Goal: Task Accomplishment & Management: Manage account settings

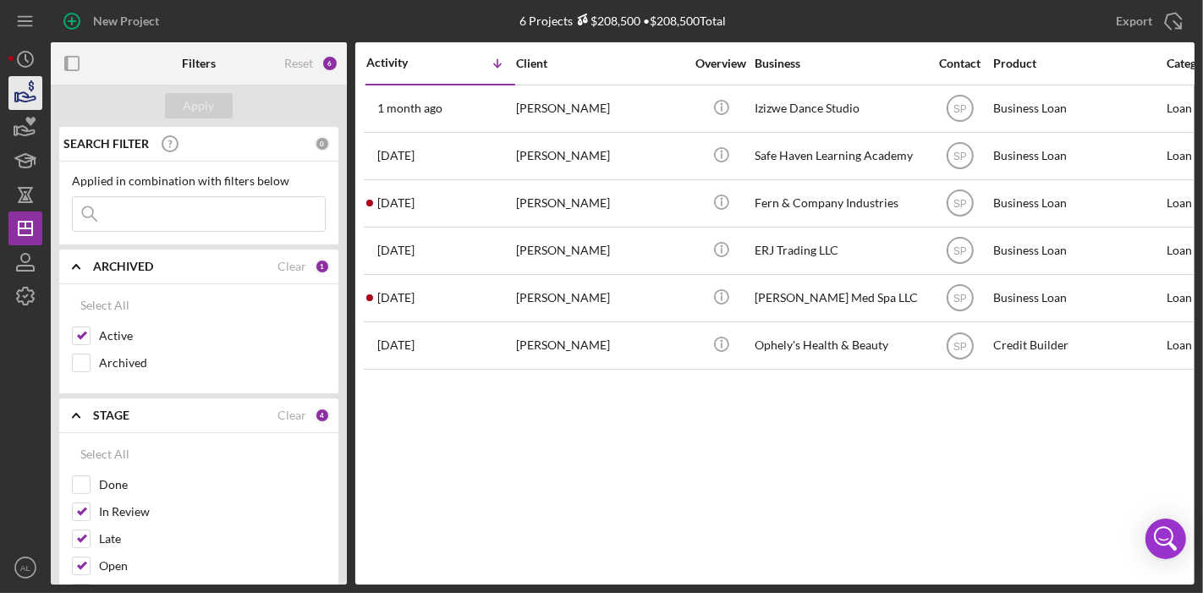
scroll to position [0, 325]
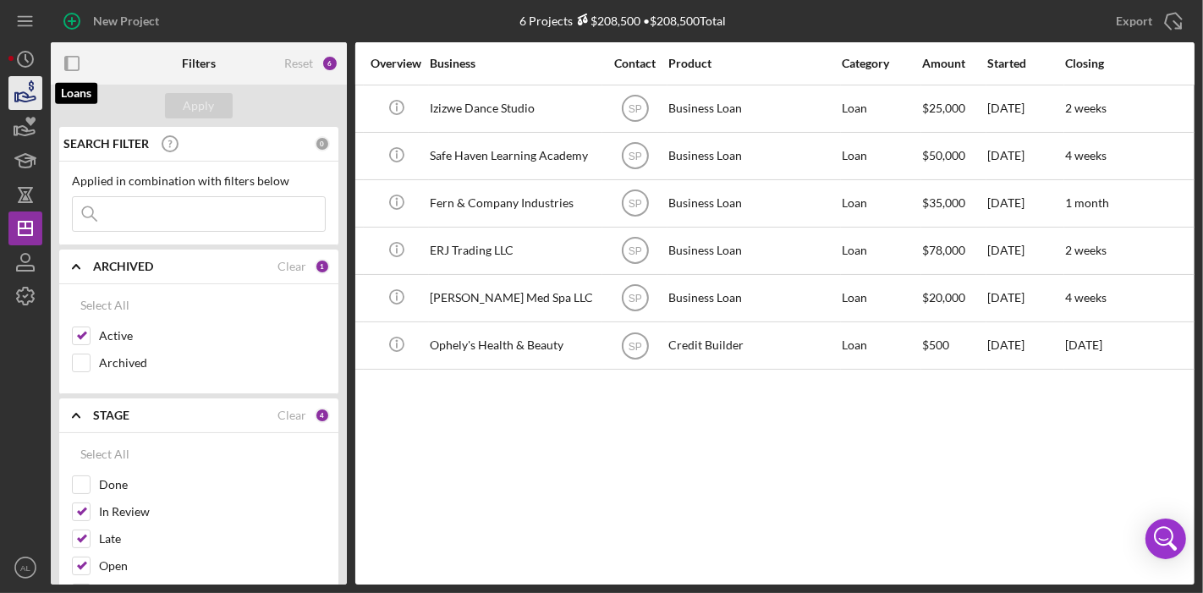
click at [25, 83] on icon "button" at bounding box center [25, 93] width 42 height 42
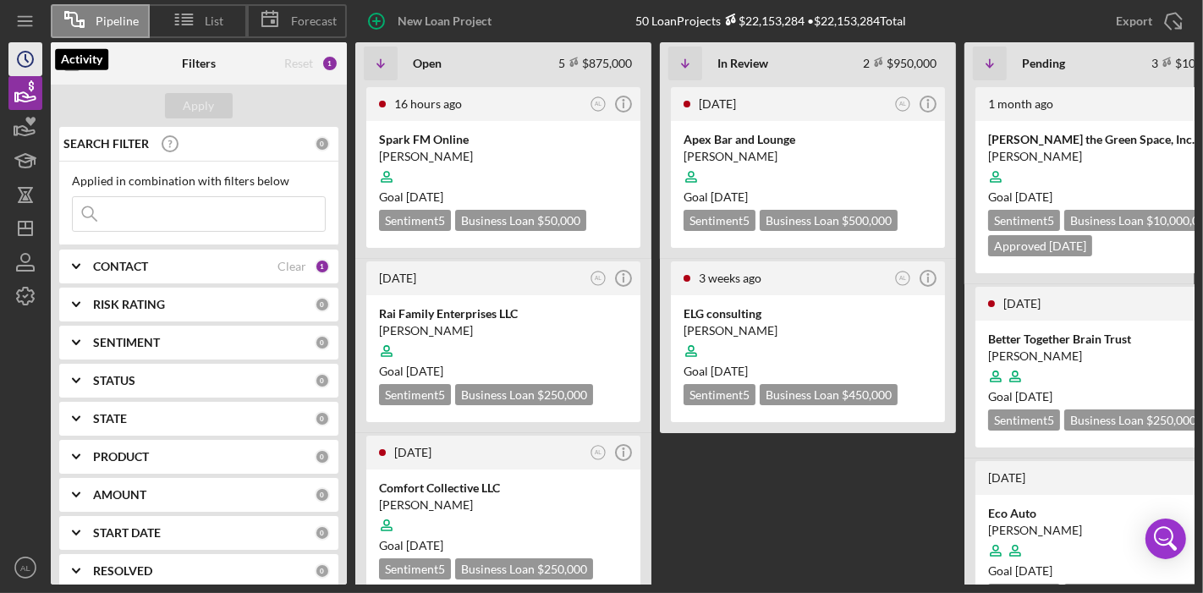
click at [19, 61] on icon "Icon/History" at bounding box center [25, 59] width 42 height 42
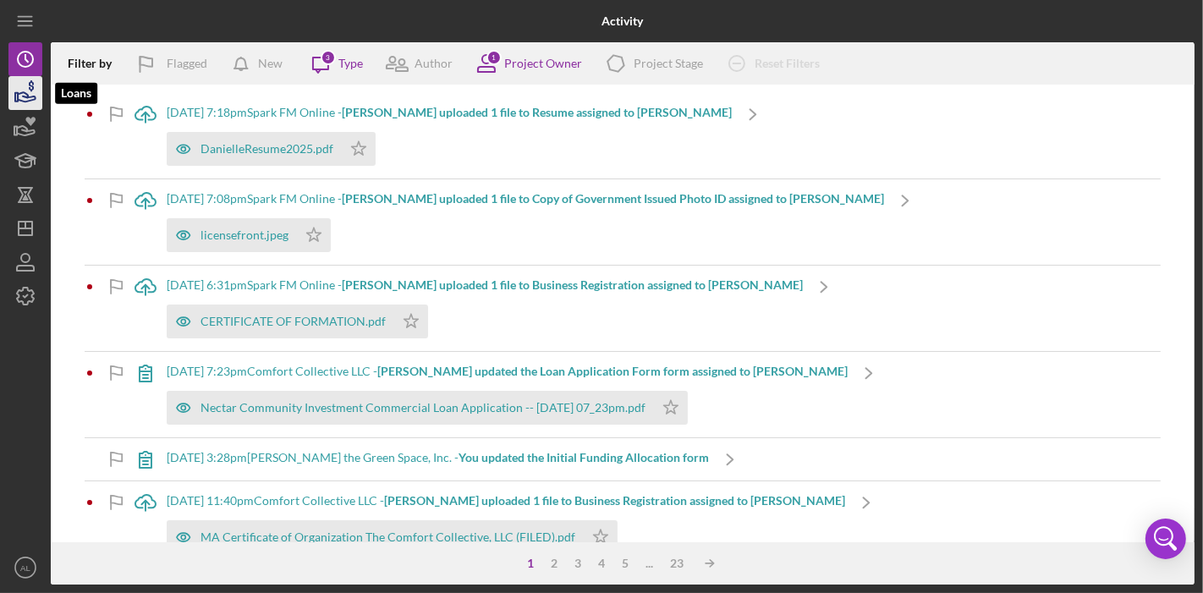
click at [21, 85] on icon "button" at bounding box center [25, 93] width 42 height 42
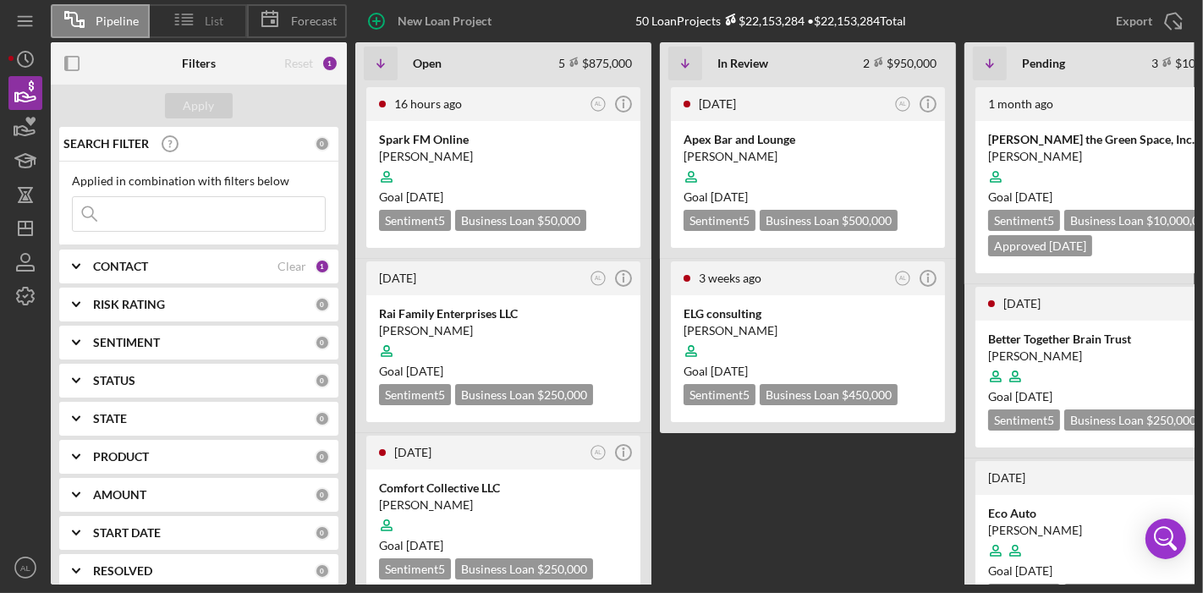
click at [178, 13] on icon at bounding box center [184, 19] width 42 height 42
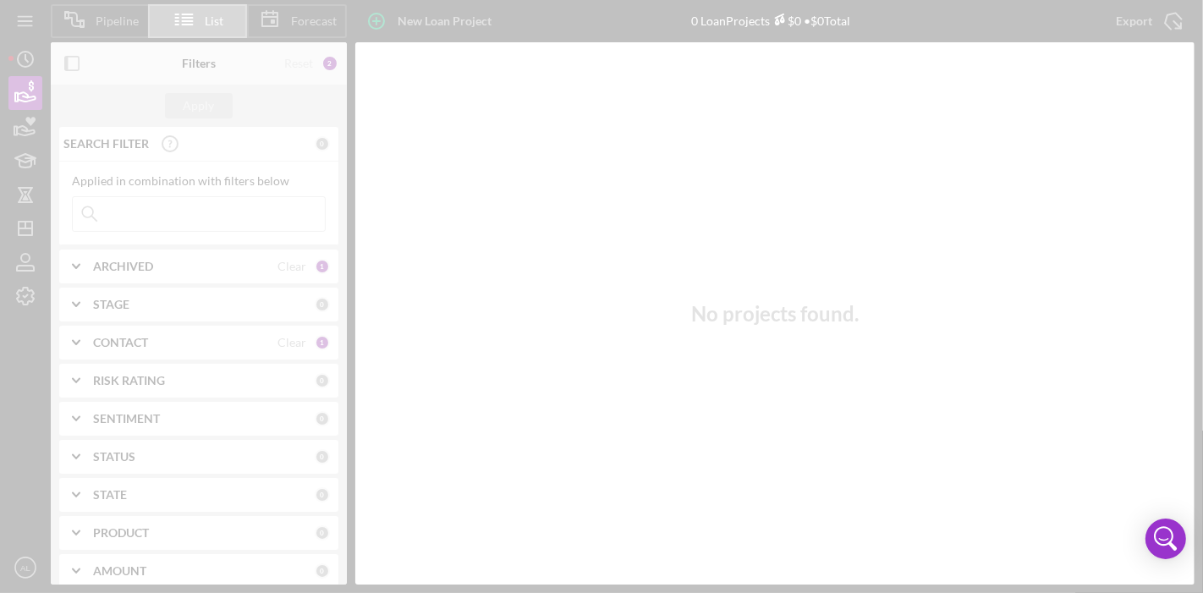
click at [269, 7] on div at bounding box center [601, 296] width 1203 height 593
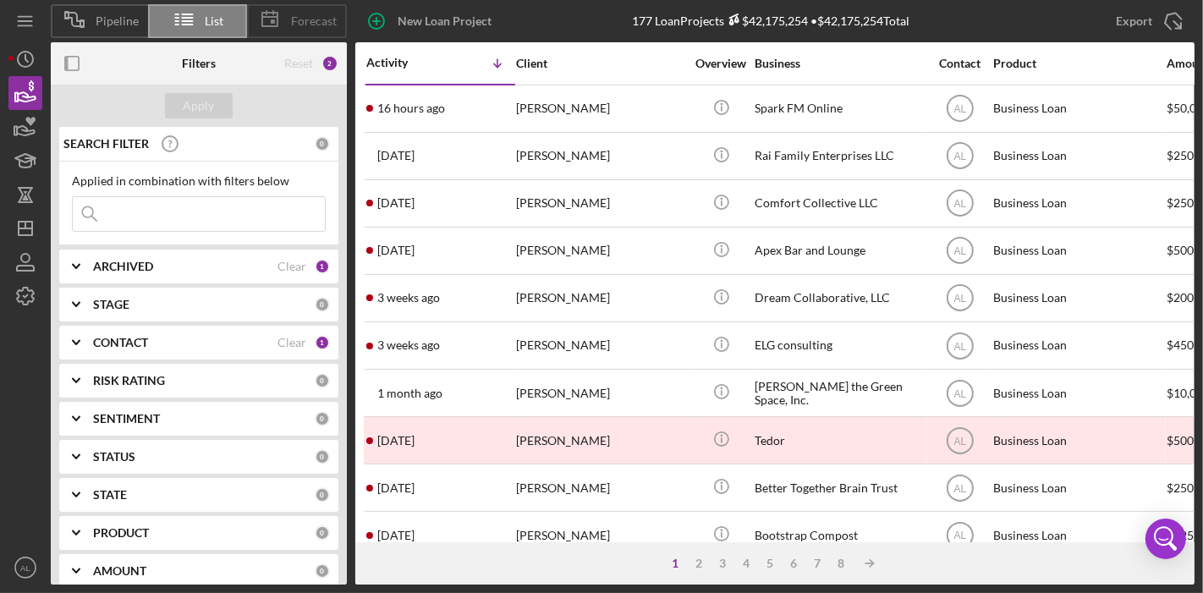
click at [303, 20] on span "Forecast" at bounding box center [314, 21] width 46 height 14
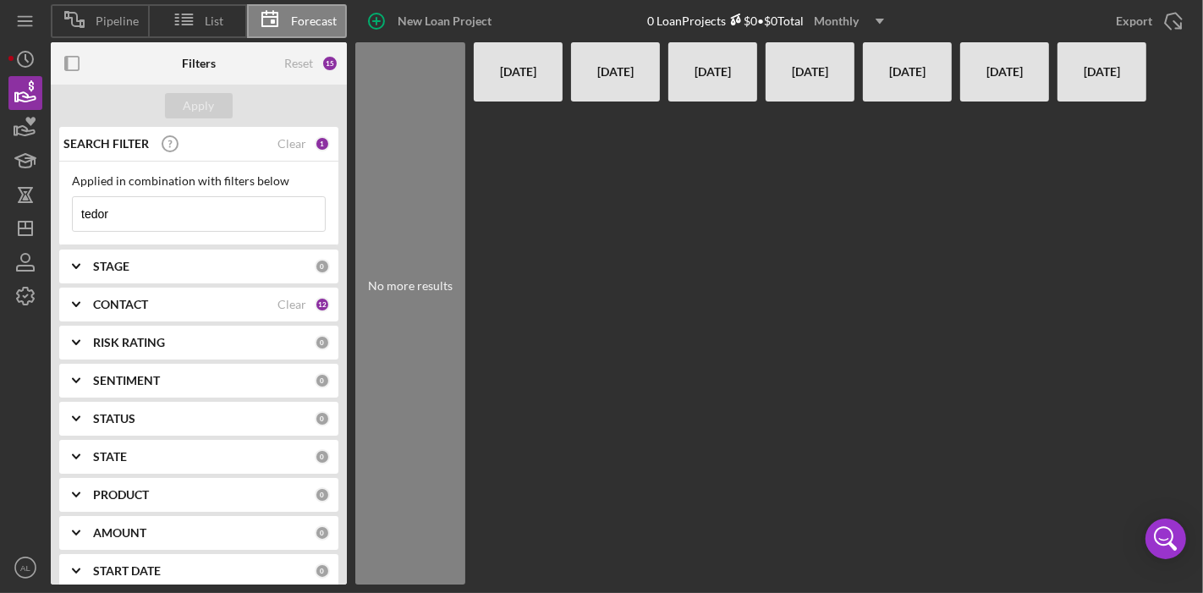
click at [249, 262] on div "STAGE" at bounding box center [204, 267] width 222 height 14
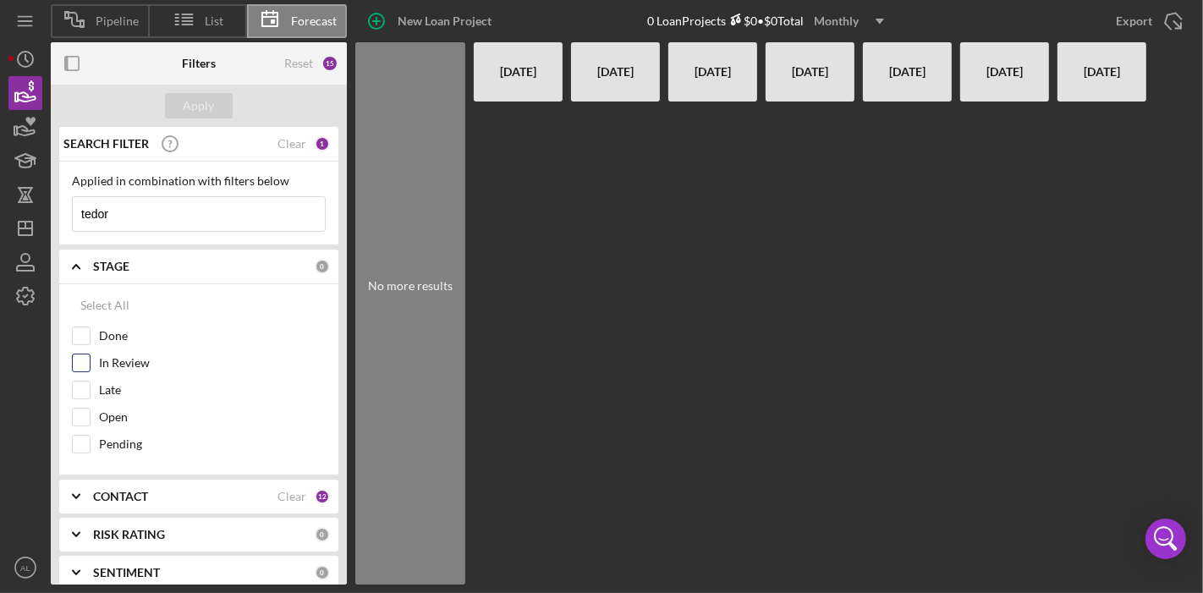
click at [80, 360] on input "In Review" at bounding box center [81, 362] width 17 height 17
checkbox input "true"
click at [81, 387] on input "Late" at bounding box center [81, 389] width 17 height 17
click at [80, 387] on input "Late" at bounding box center [81, 389] width 17 height 17
checkbox input "false"
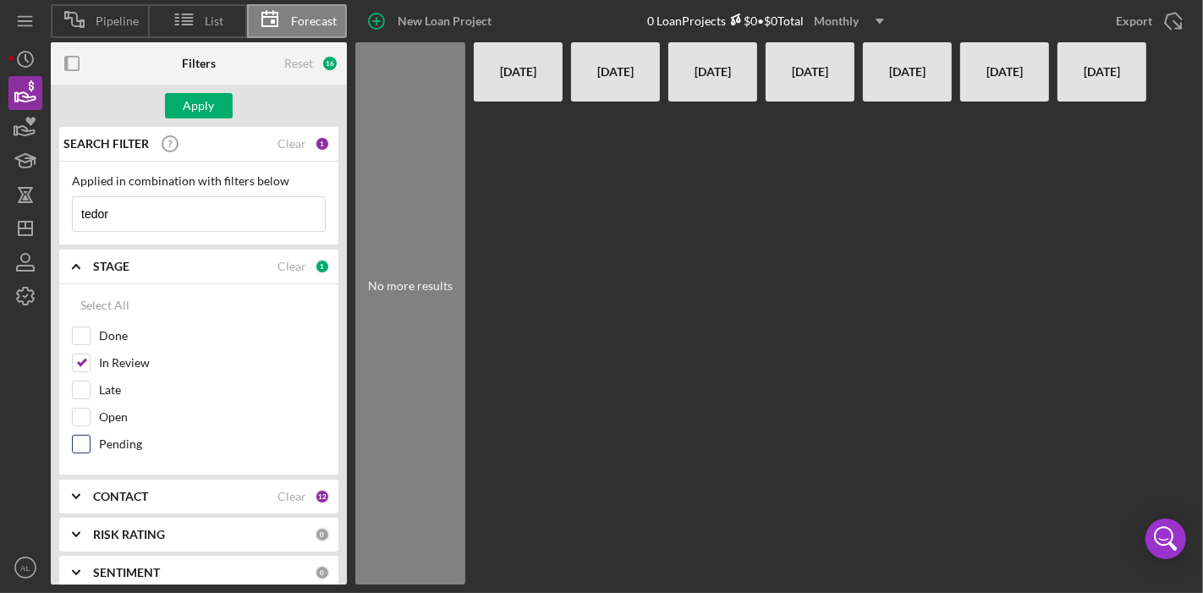
click at [85, 439] on input "Pending" at bounding box center [81, 444] width 17 height 17
checkbox input "true"
click at [82, 334] on input "Done" at bounding box center [81, 335] width 17 height 17
checkbox input "true"
click at [89, 412] on input "Open" at bounding box center [81, 417] width 17 height 17
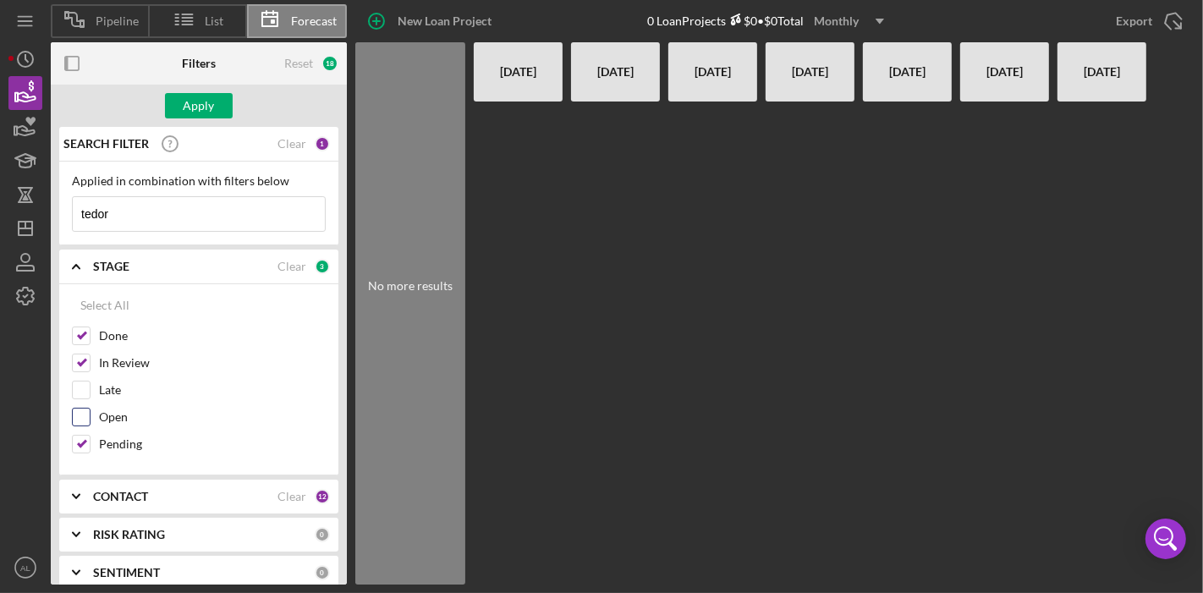
checkbox input "true"
click at [210, 112] on div "Apply" at bounding box center [199, 105] width 31 height 25
click at [420, 276] on div "No more results" at bounding box center [410, 313] width 110 height 542
click at [305, 67] on div "Reset" at bounding box center [298, 64] width 29 height 14
checkbox input "false"
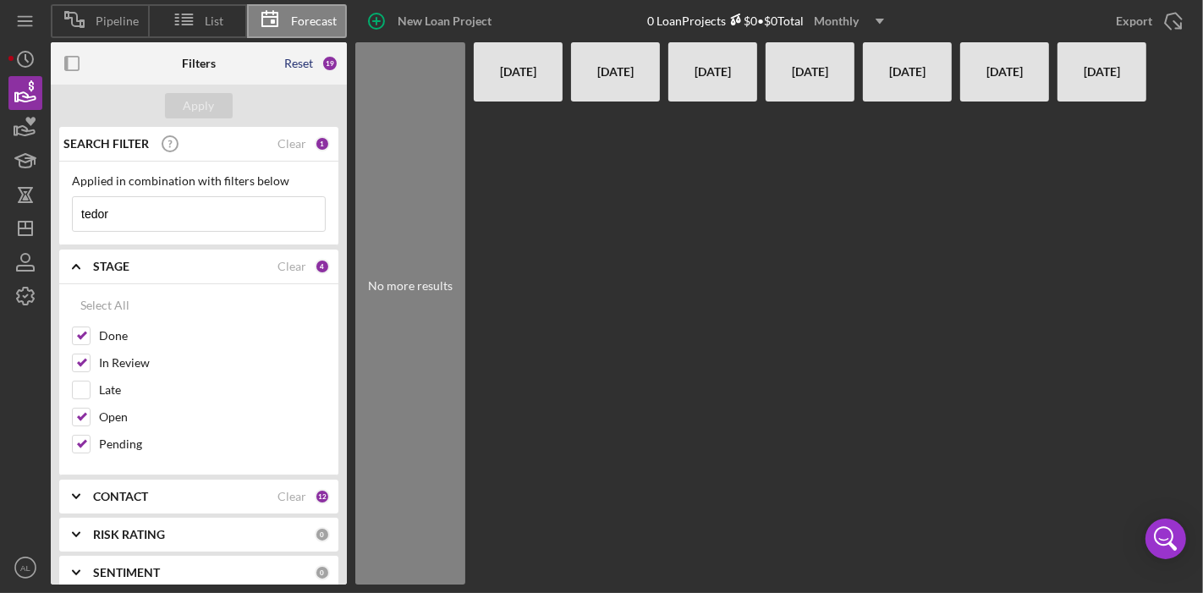
checkbox input "false"
click at [191, 105] on div "Apply" at bounding box center [199, 105] width 31 height 25
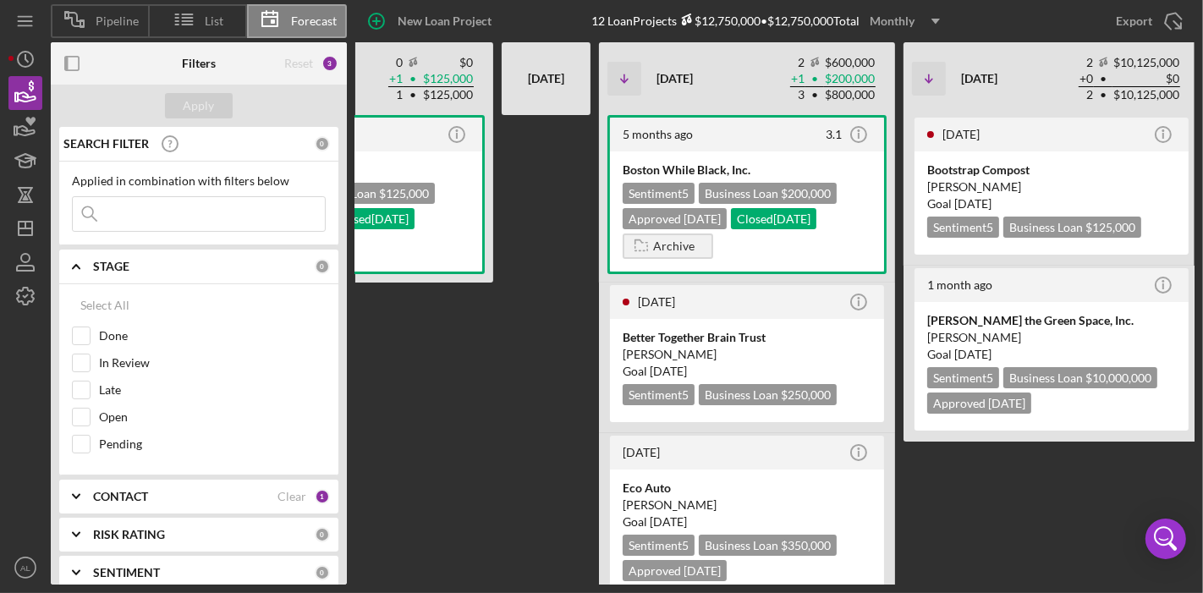
scroll to position [0, 365]
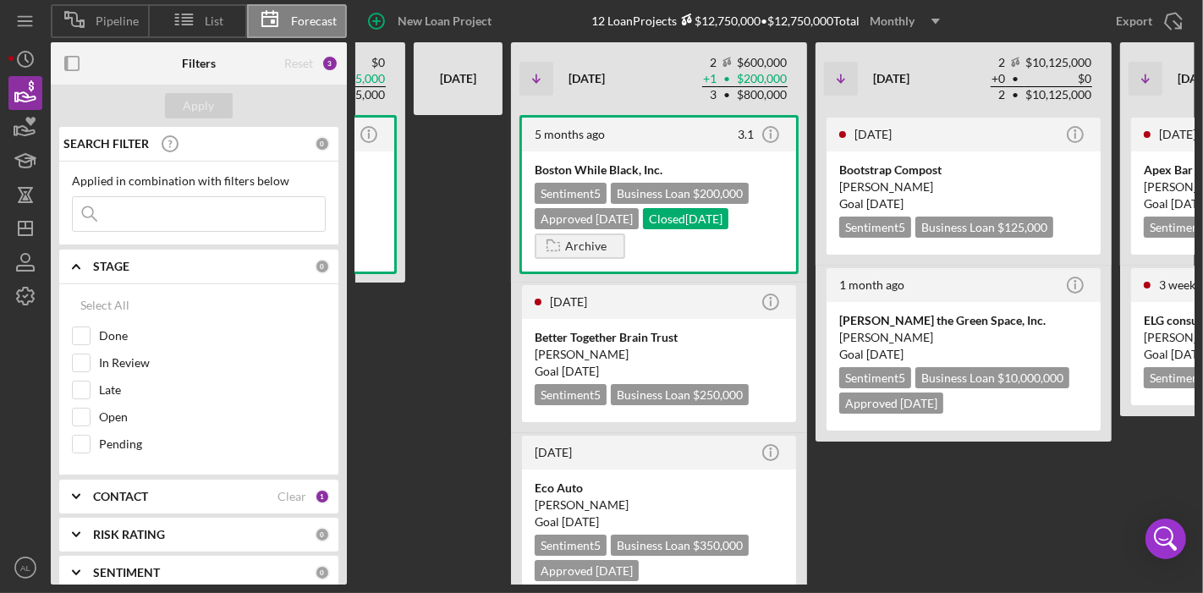
click at [898, 551] on div "[DATE] Icon/Info Bootstrap Compost [PERSON_NAME] Goal [DATE] Sentiment 5 Busine…" at bounding box center [963, 349] width 296 height 469
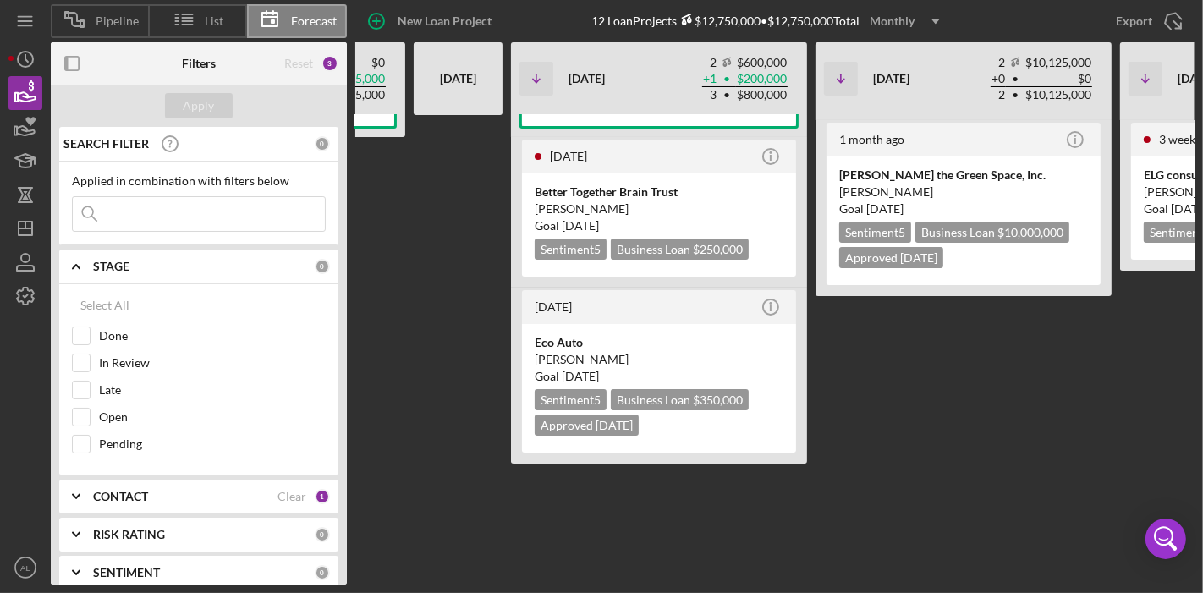
scroll to position [0, 0]
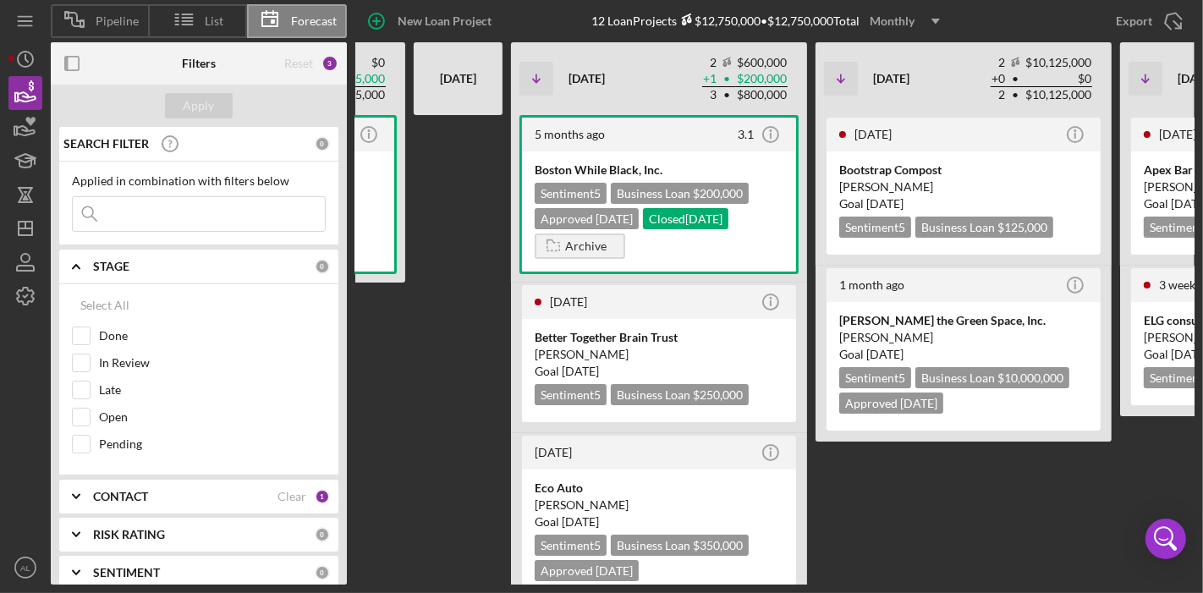
drag, startPoint x: 479, startPoint y: 305, endPoint x: 495, endPoint y: 135, distance: 170.8
click at [495, 135] on div at bounding box center [458, 349] width 89 height 469
click at [448, 230] on div at bounding box center [458, 349] width 89 height 469
click at [645, 354] on div "[PERSON_NAME]" at bounding box center [659, 354] width 249 height 17
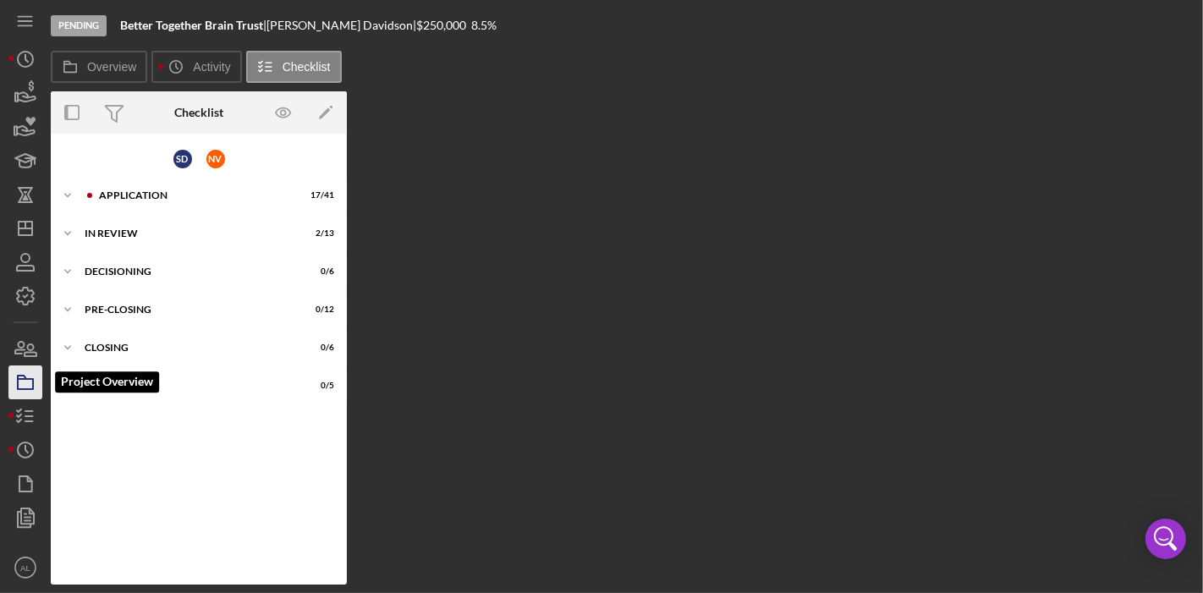
click at [21, 387] on icon "button" at bounding box center [25, 382] width 42 height 42
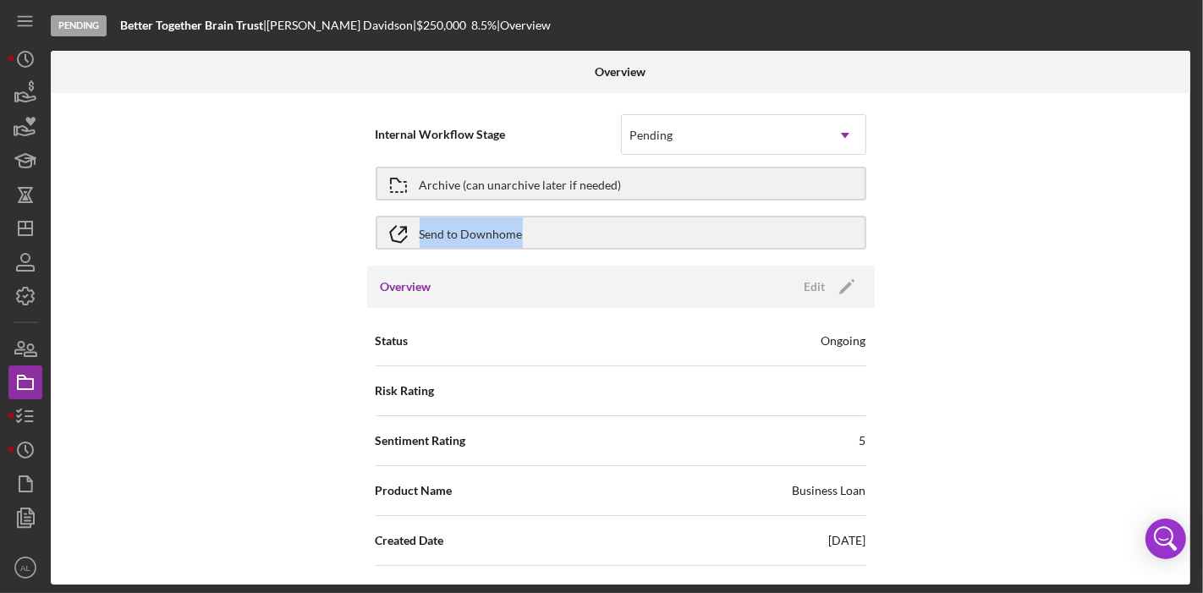
drag, startPoint x: 1184, startPoint y: 178, endPoint x: 1183, endPoint y: 257, distance: 78.7
click at [1183, 257] on div "Internal Workflow Stage Pending Icon/Dropdown Arrow Archive (can unarchive late…" at bounding box center [620, 338] width 1139 height 491
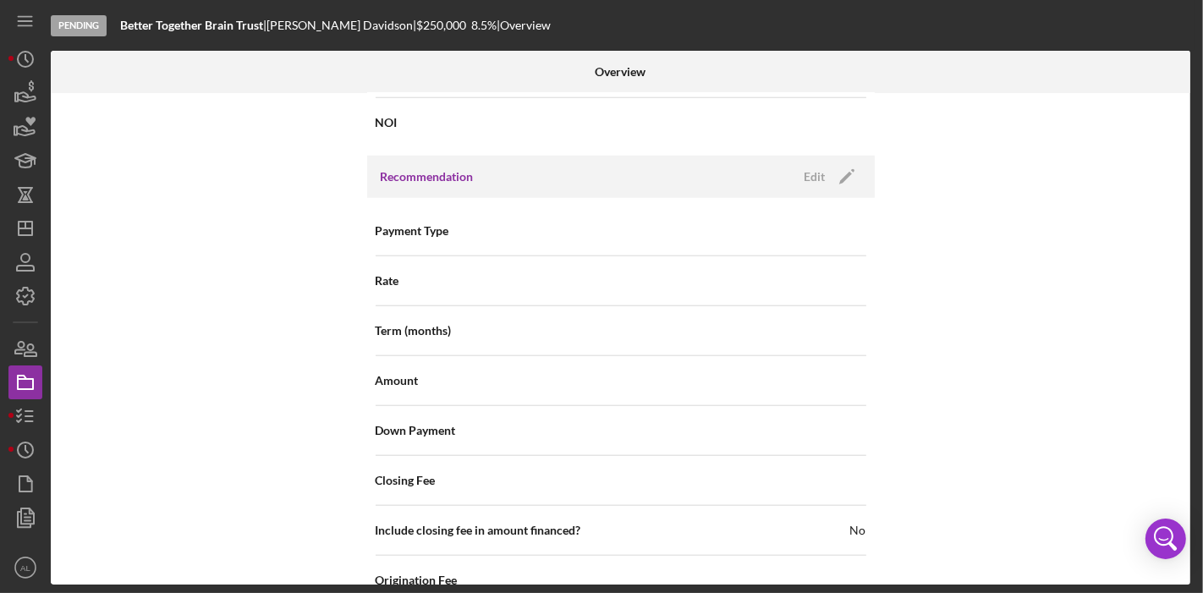
scroll to position [1369, 0]
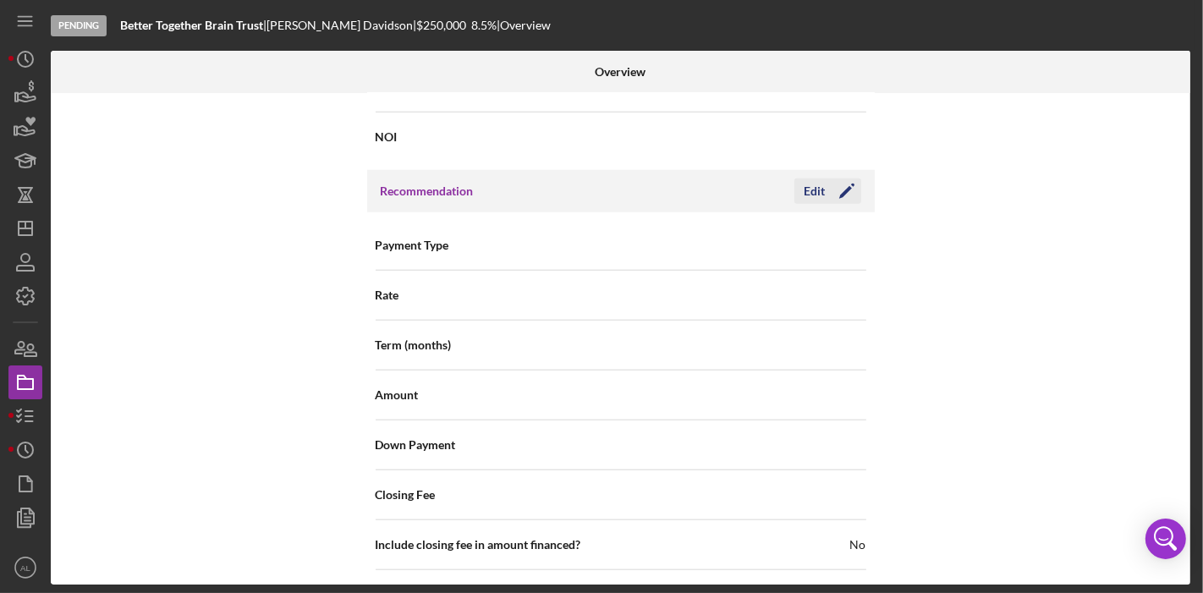
click at [854, 186] on icon "Icon/Edit" at bounding box center [847, 191] width 42 height 42
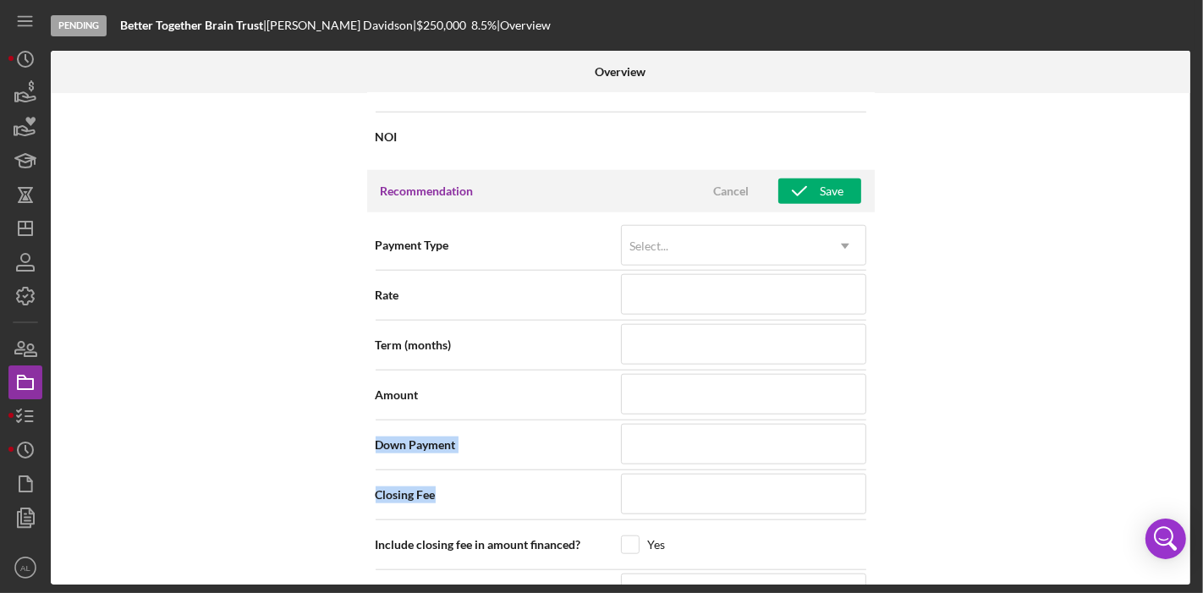
drag, startPoint x: 1190, startPoint y: 403, endPoint x: 1188, endPoint y: 480, distance: 77.0
click at [1188, 480] on div "Overview Internal Workflow Stage Pending Icon/Dropdown Arrow Archive (can unarc…" at bounding box center [623, 318] width 1144 height 534
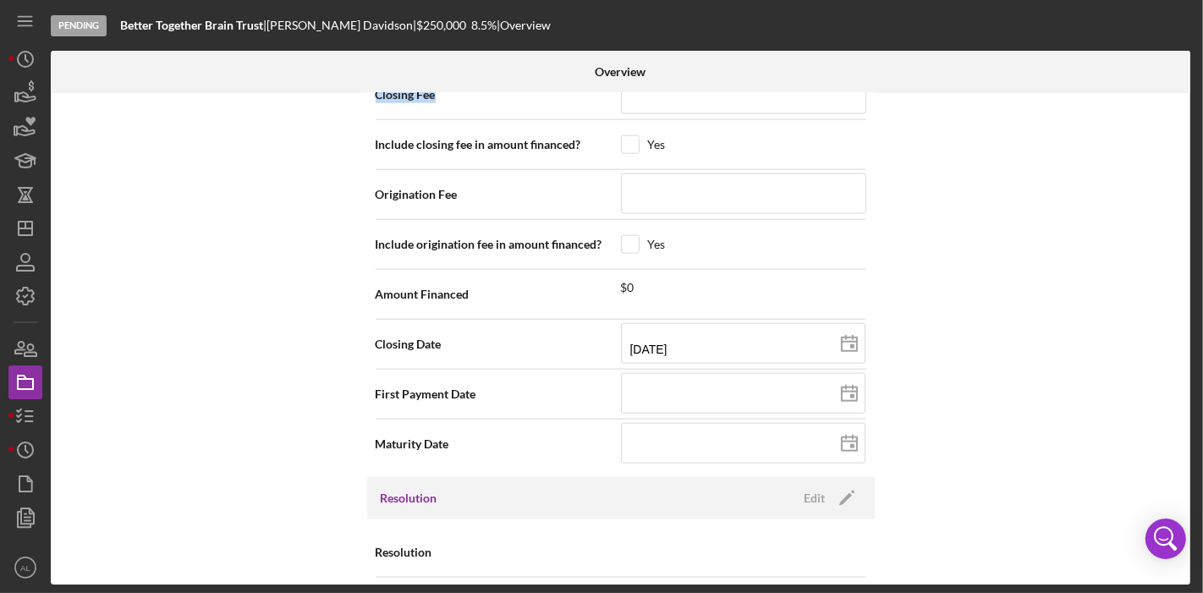
scroll to position [1775, 0]
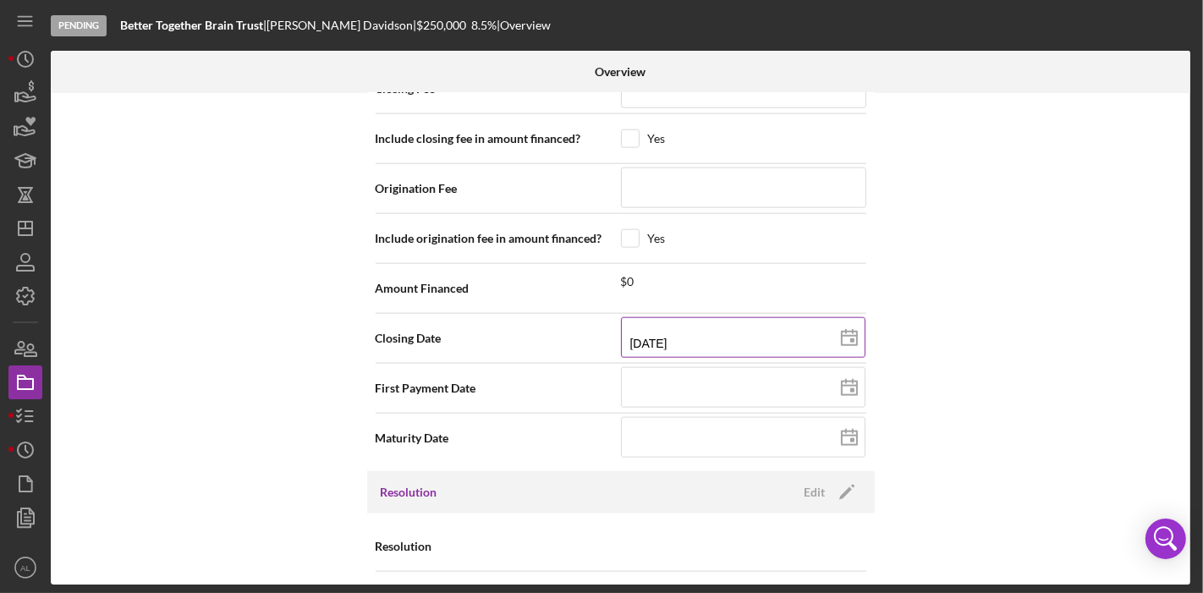
click at [841, 321] on icon at bounding box center [849, 338] width 42 height 42
type input "[DATE]"
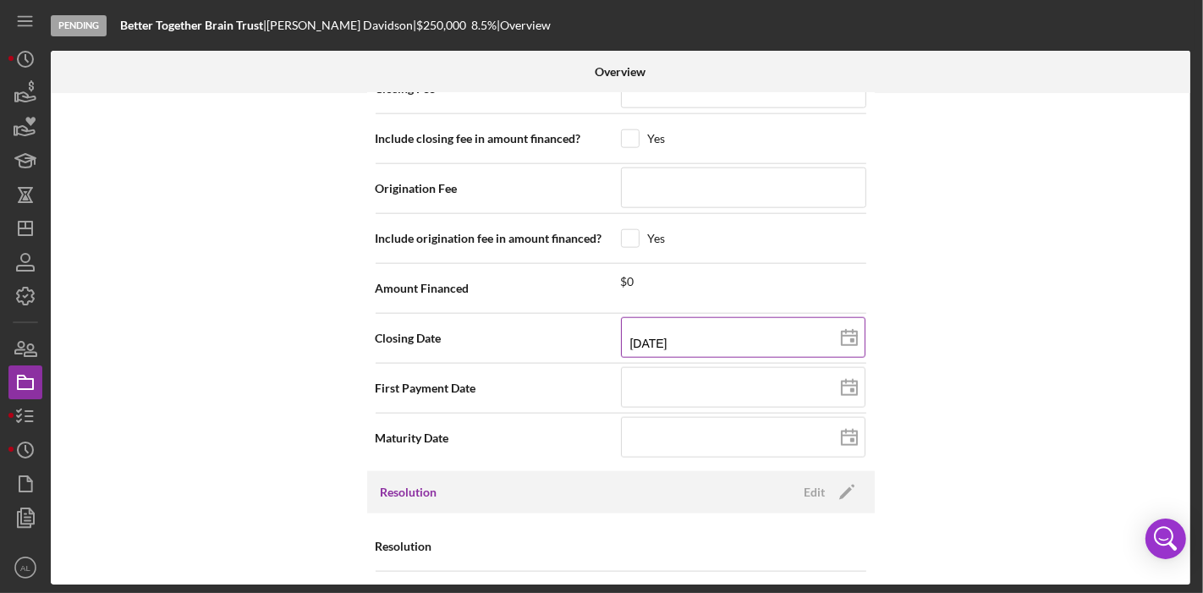
type input "[DATE]"
drag, startPoint x: 1187, startPoint y: 530, endPoint x: 1188, endPoint y: 541, distance: 11.1
click at [1188, 541] on body "Pending Better Together Brain Trust | [PERSON_NAME] | $250,000 $250,000 8.5 % |…" at bounding box center [601, 296] width 1203 height 593
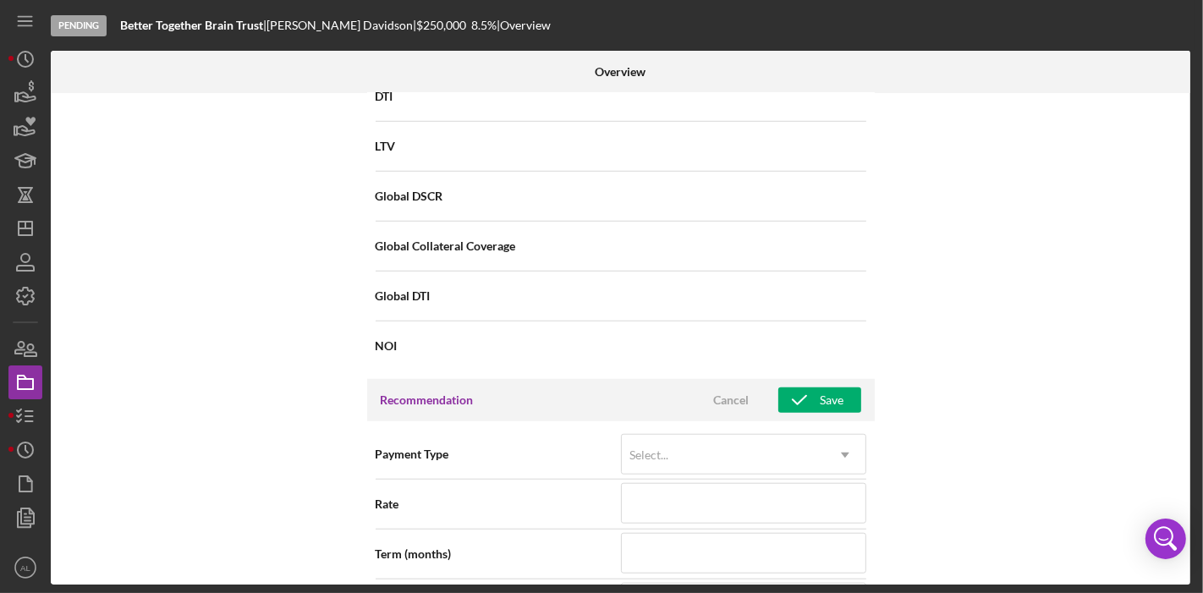
scroll to position [1198, 0]
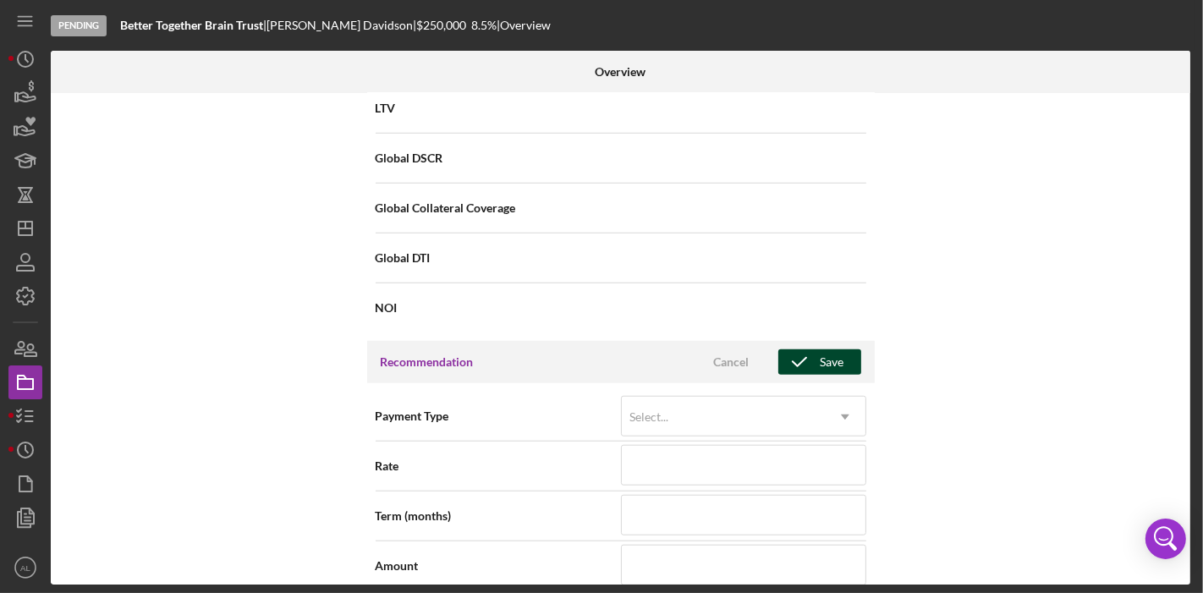
click at [836, 349] on div "Save" at bounding box center [832, 361] width 24 height 25
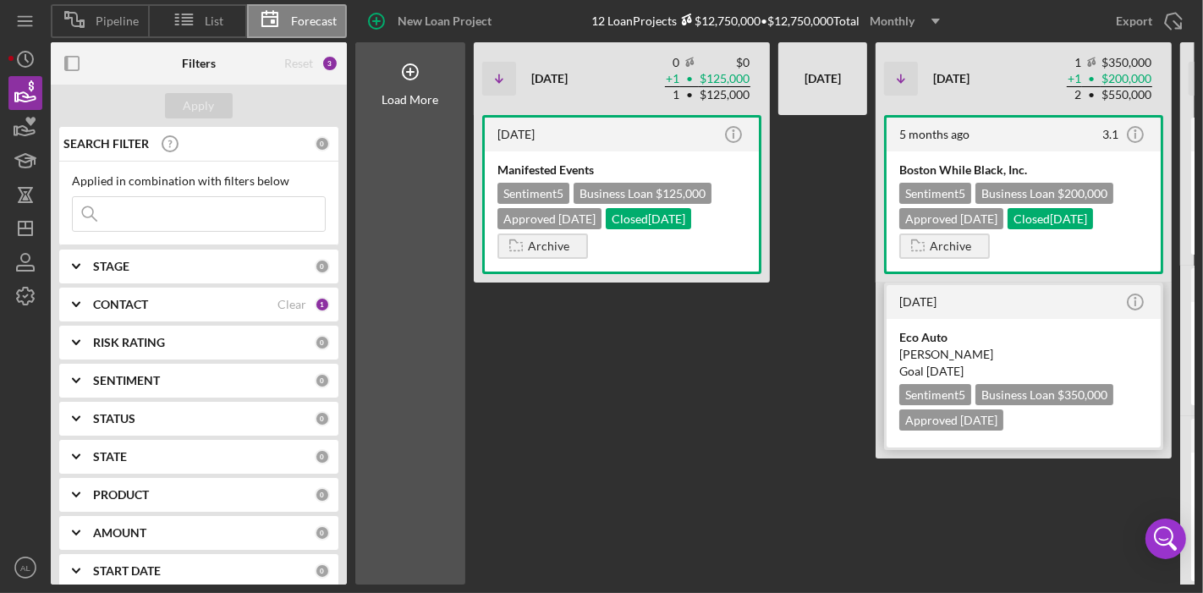
click at [1001, 359] on div "[PERSON_NAME]" at bounding box center [1023, 354] width 249 height 17
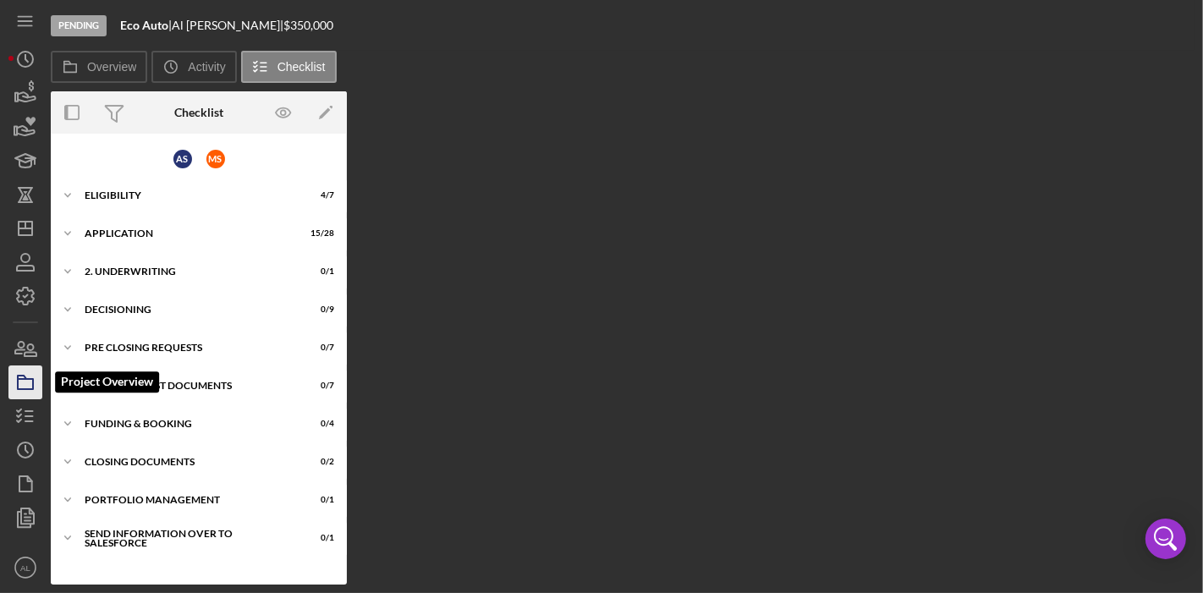
click at [31, 381] on icon "button" at bounding box center [25, 382] width 42 height 42
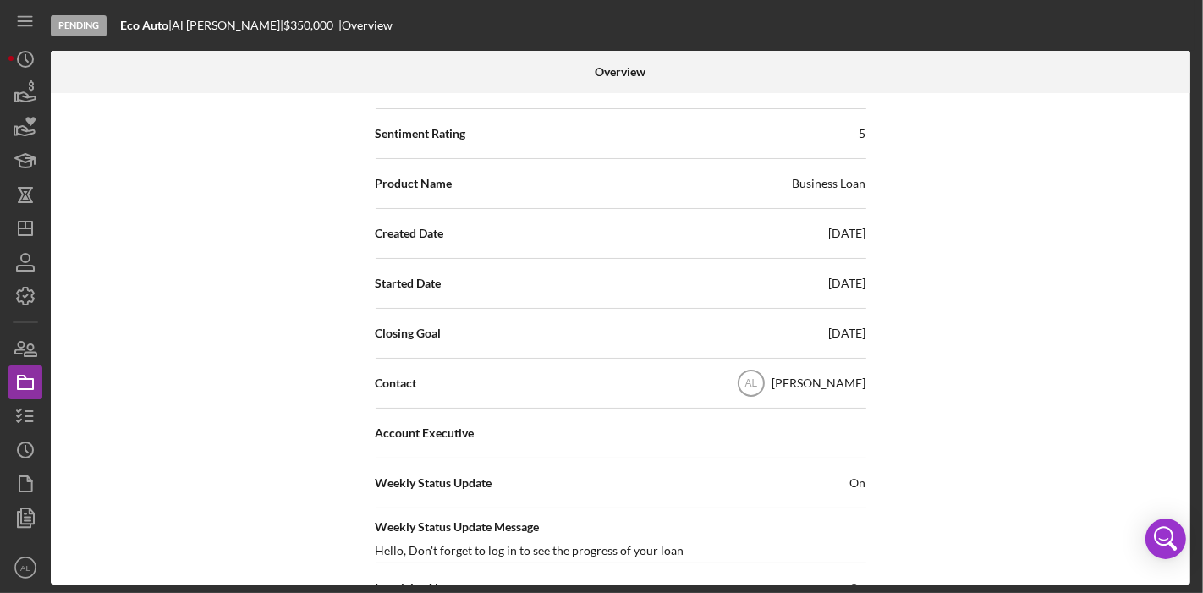
scroll to position [331, 0]
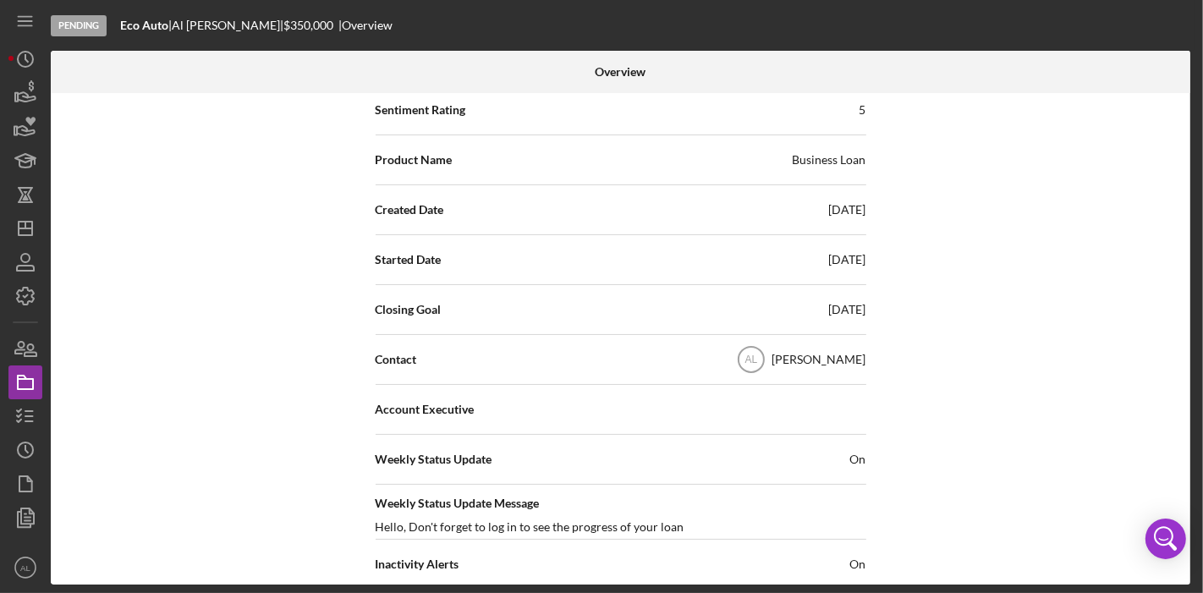
drag, startPoint x: 1190, startPoint y: 159, endPoint x: 1194, endPoint y: 180, distance: 21.4
click at [1194, 180] on div "Overview Internal Workflow Stage Pending Icon/Dropdown Arrow Archive (can unarc…" at bounding box center [623, 318] width 1144 height 534
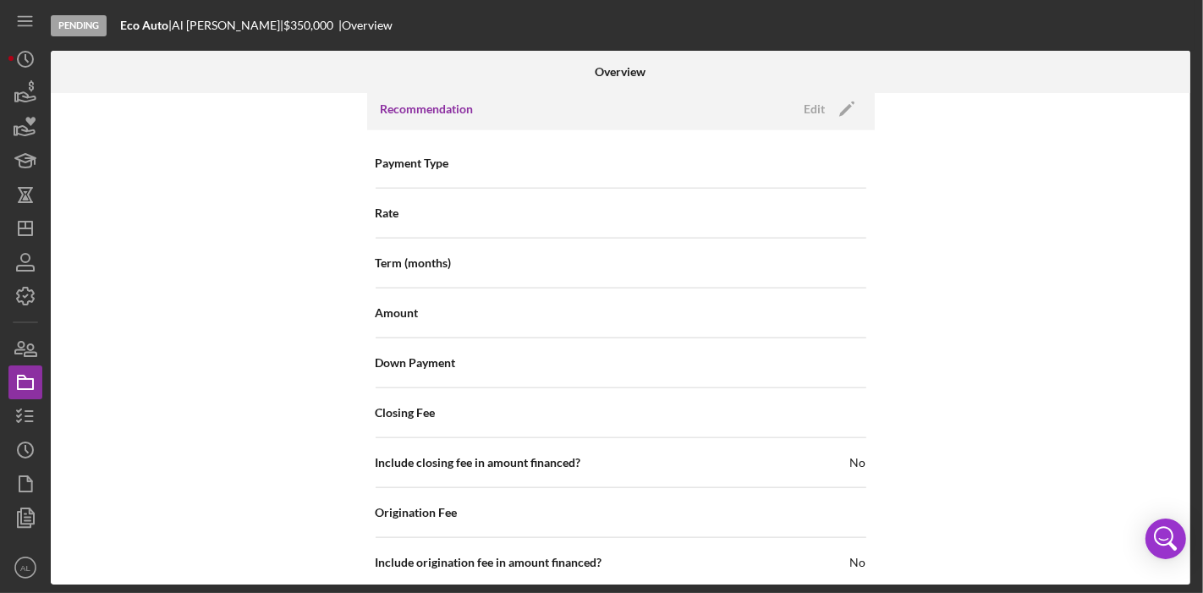
scroll to position [1600, 0]
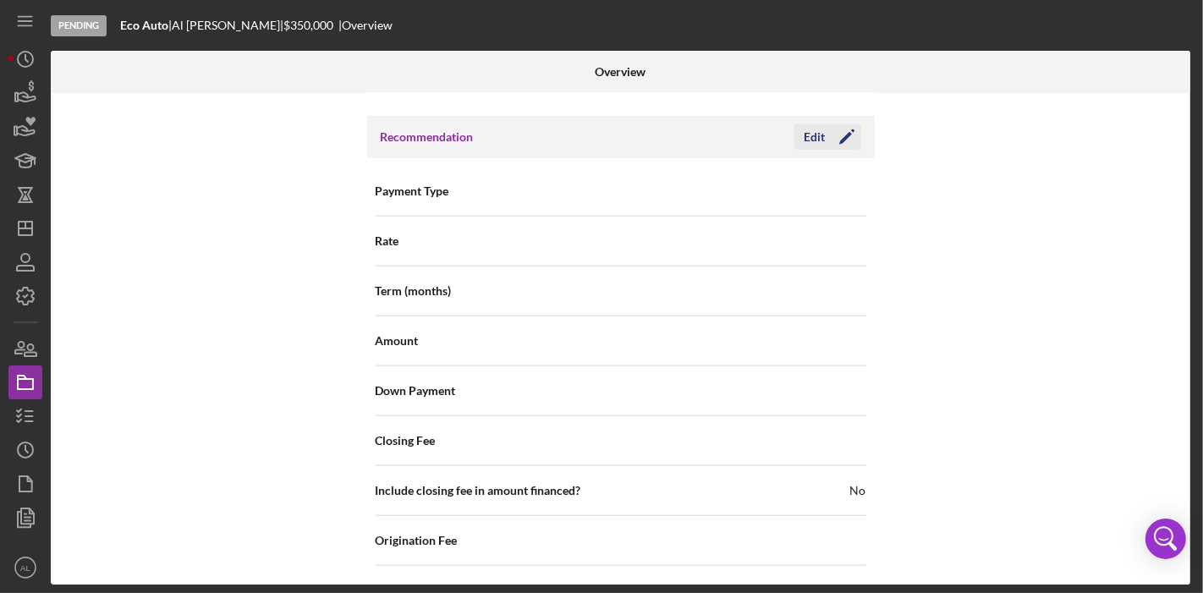
click at [852, 134] on icon "Icon/Edit" at bounding box center [847, 137] width 42 height 42
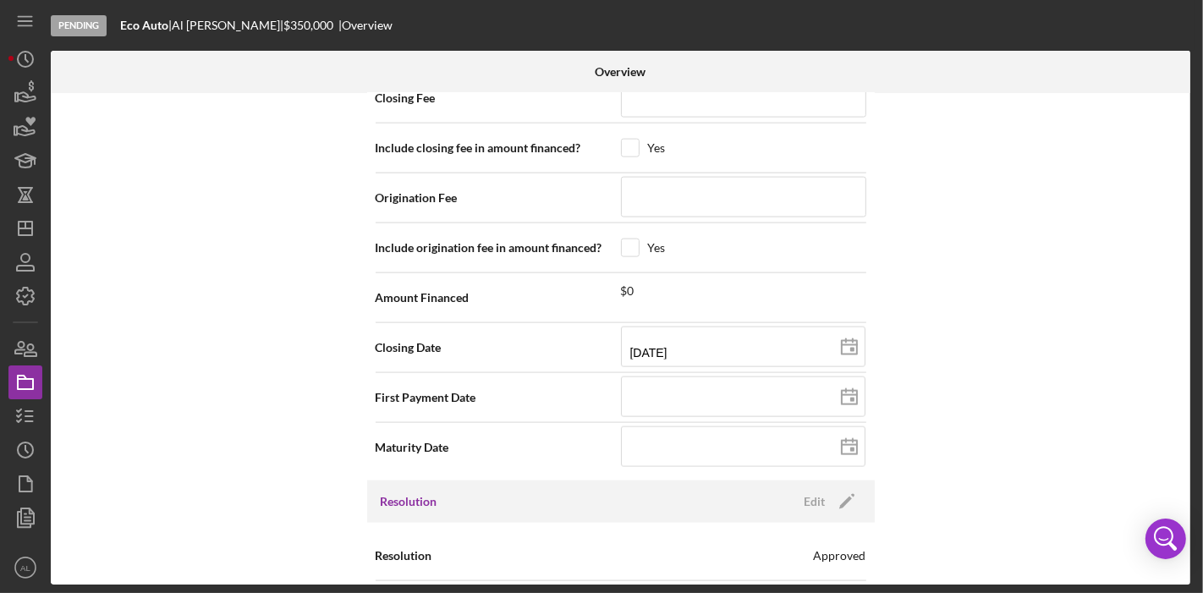
scroll to position [1943, 0]
click at [850, 347] on rect at bounding box center [852, 349] width 4 height 4
type input "[DATE]"
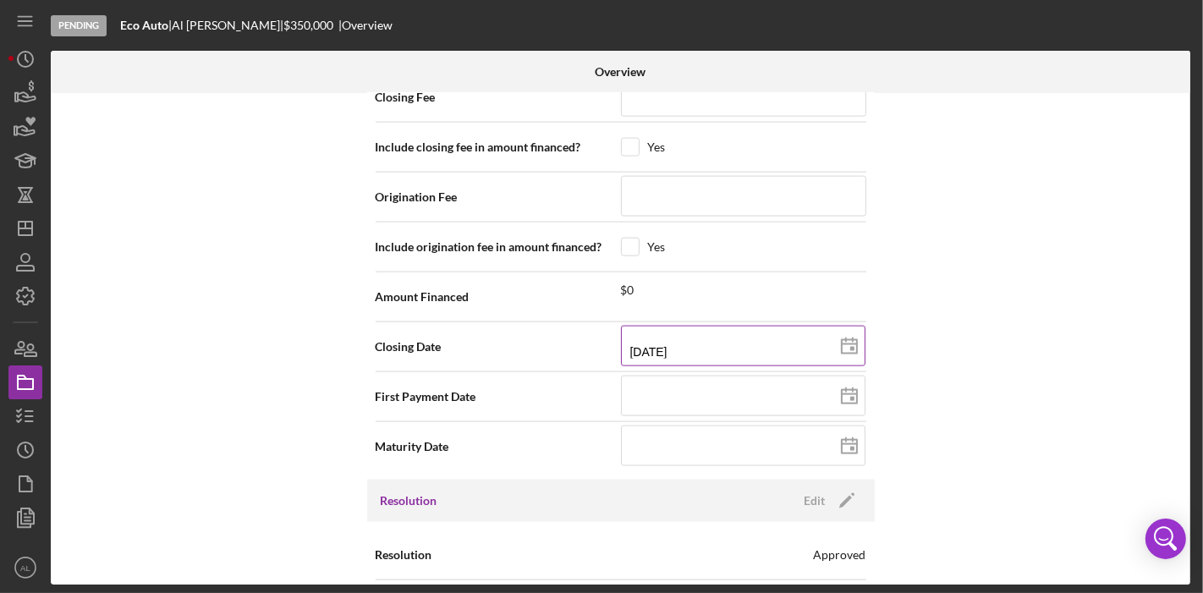
type input "[DATE]"
drag, startPoint x: 1184, startPoint y: 416, endPoint x: 1186, endPoint y: 446, distance: 29.7
click at [1186, 446] on div "Internal Workflow Stage Pending Icon/Dropdown Arrow Archive (can unarchive late…" at bounding box center [620, 338] width 1139 height 491
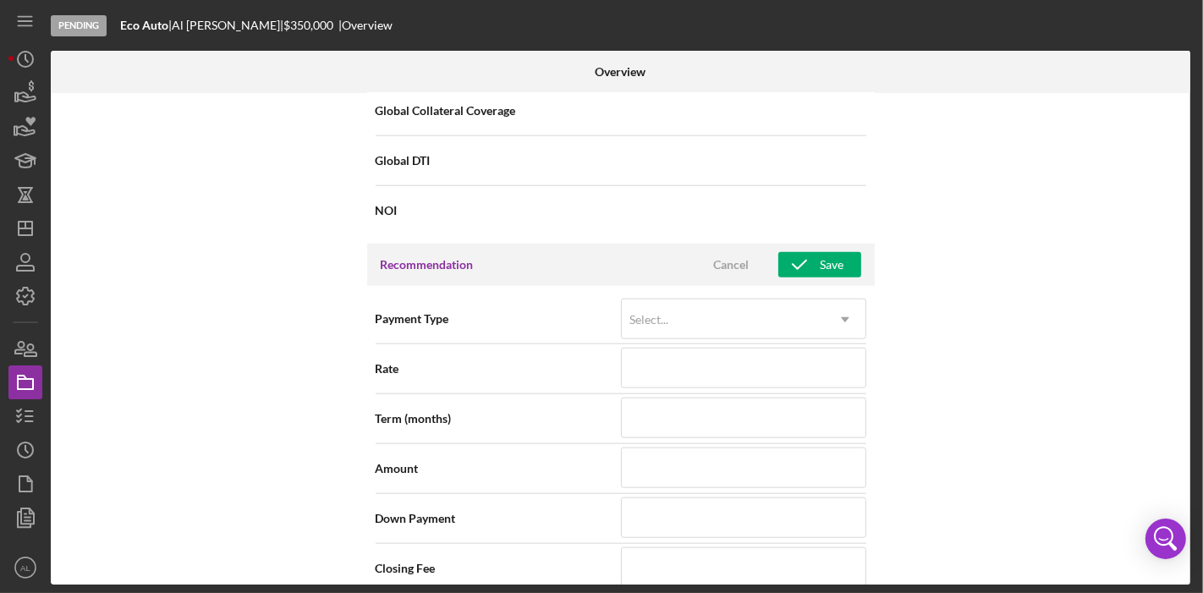
scroll to position [1432, 0]
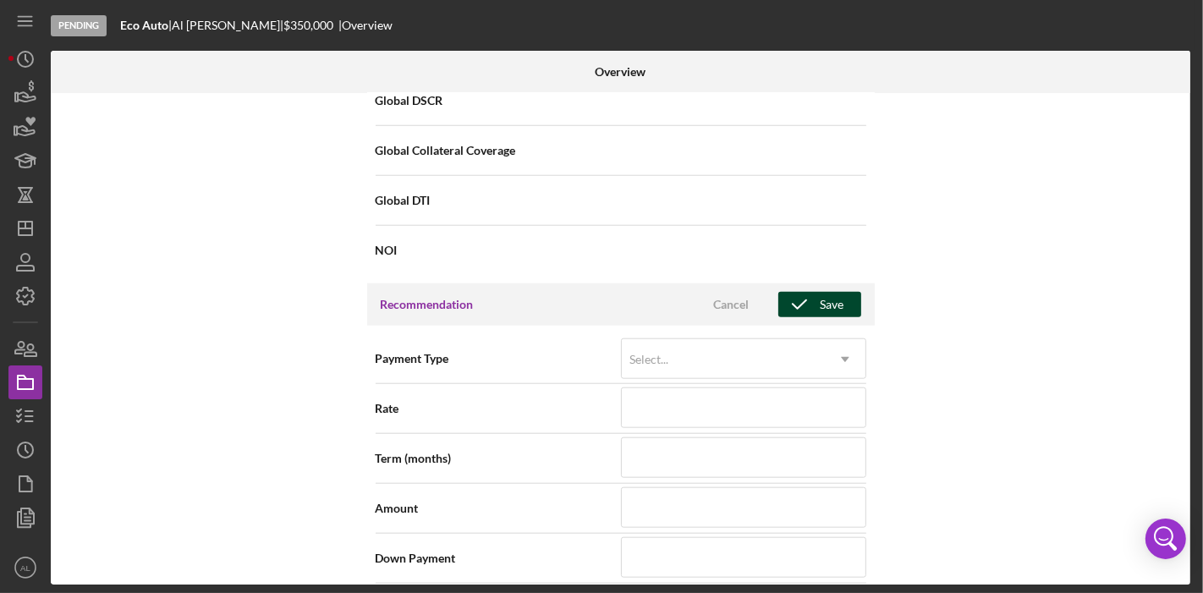
click at [841, 300] on button "Save" at bounding box center [819, 304] width 83 height 25
